Goal: Task Accomplishment & Management: Manage account settings

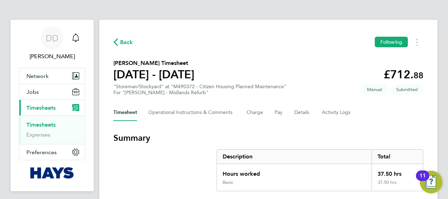
click at [125, 37] on div "Back Following" at bounding box center [268, 42] width 310 height 11
click at [125, 40] on span "Back" at bounding box center [126, 42] width 13 height 8
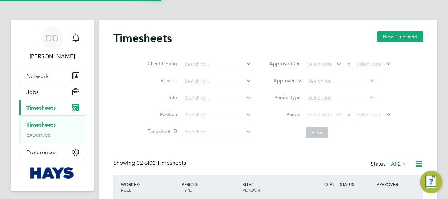
scroll to position [18, 61]
click at [41, 90] on button "Jobs" at bounding box center [52, 92] width 66 height 16
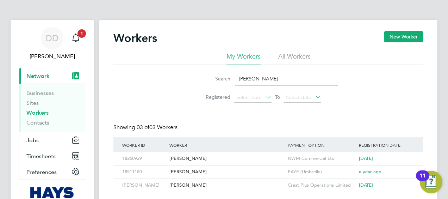
drag, startPoint x: 265, startPoint y: 78, endPoint x: 159, endPoint y: 81, distance: 105.8
click at [159, 81] on div "Search millward Registered Select date To Select date" at bounding box center [268, 85] width 310 height 41
type input "mccl"
click at [219, 158] on div "[PERSON_NAME]" at bounding box center [227, 158] width 118 height 13
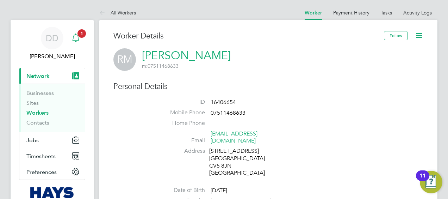
click at [80, 35] on span "1" at bounding box center [82, 33] width 8 height 8
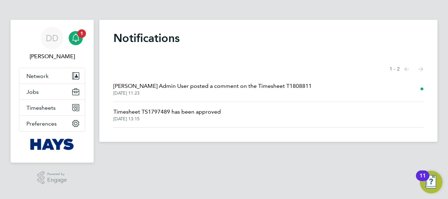
click at [188, 93] on span "28 Aug 2025, 11:23" at bounding box center [212, 93] width 198 height 6
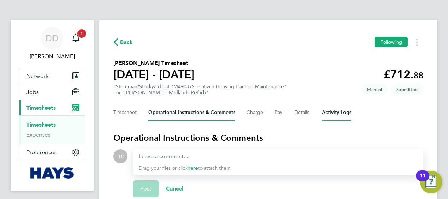
click at [333, 114] on Logs-tab "Activity Logs" at bounding box center [337, 112] width 30 height 17
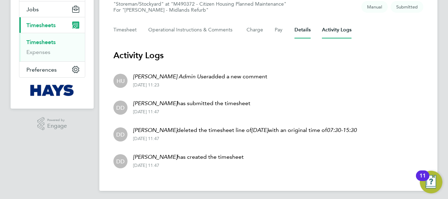
scroll to position [85, 0]
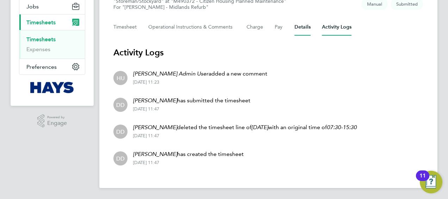
click at [299, 30] on button "Details" at bounding box center [303, 27] width 16 height 17
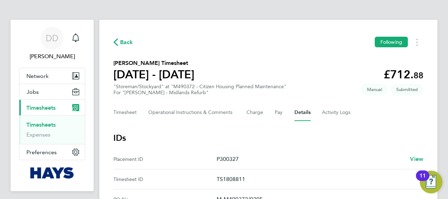
click at [143, 110] on div "Timesheet Operational Instructions & Comments Charge Pay Details Activity Logs" at bounding box center [268, 112] width 310 height 17
click at [137, 114] on div "Timesheet Operational Instructions & Comments Charge Pay Details Activity Logs" at bounding box center [268, 112] width 310 height 17
click at [132, 114] on button "Timesheet" at bounding box center [125, 112] width 24 height 17
